Goal: Find specific page/section: Find specific page/section

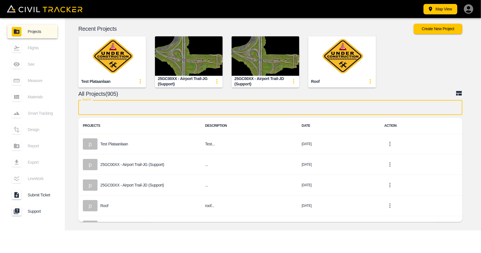
click at [218, 111] on input "text" at bounding box center [270, 107] width 384 height 15
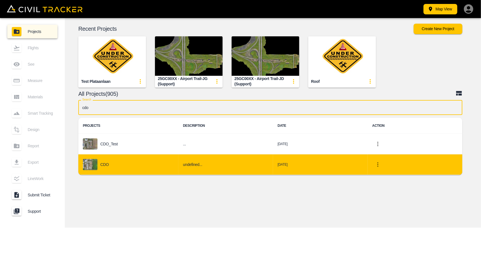
type input "cdo"
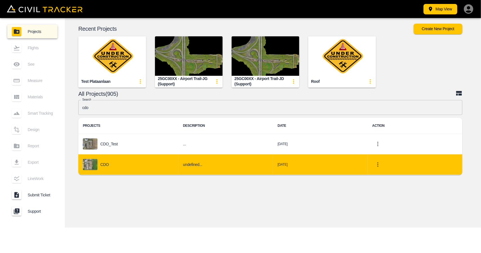
click at [123, 167] on div "CDO" at bounding box center [128, 164] width 91 height 11
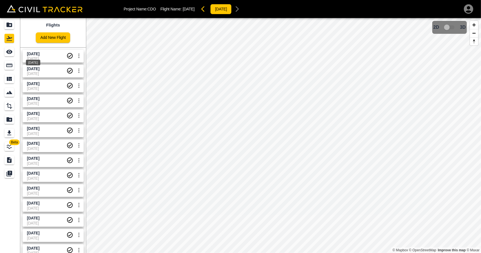
click at [39, 52] on span "[DATE]" at bounding box center [33, 54] width 12 height 5
click at [11, 66] on icon "Measure" at bounding box center [9, 65] width 7 height 7
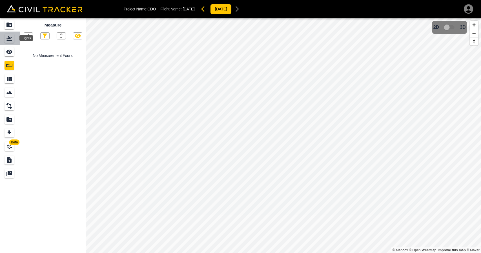
click at [8, 36] on icon "Flights" at bounding box center [9, 38] width 6 height 5
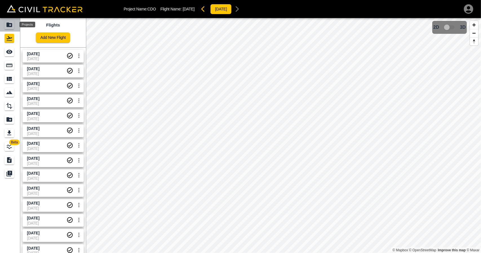
click at [10, 25] on icon "Projects" at bounding box center [9, 24] width 7 height 7
